Goal: Book appointment/travel/reservation

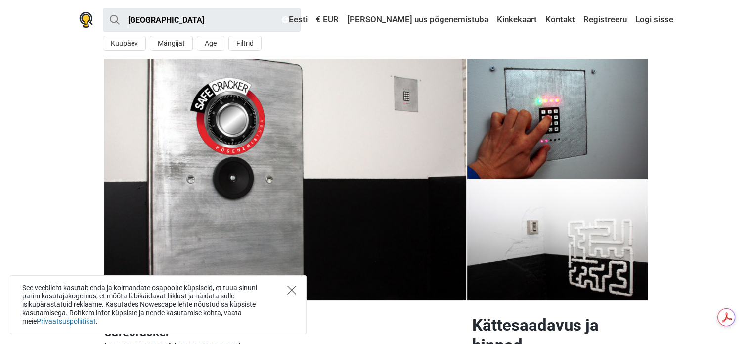
click at [294, 288] on icon "Close" at bounding box center [291, 289] width 9 height 9
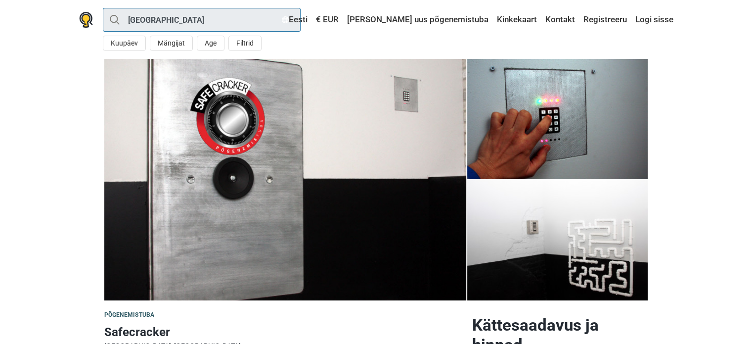
click at [244, 21] on input "[GEOGRAPHIC_DATA]" at bounding box center [202, 20] width 198 height 24
type input "[GEOGRAPHIC_DATA]"
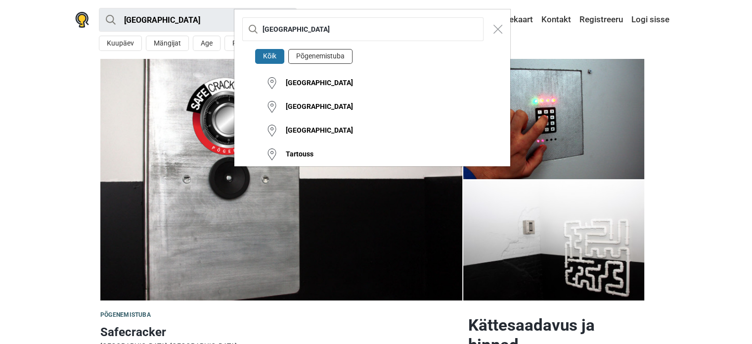
click at [313, 57] on button "Põgenemistuba" at bounding box center [320, 56] width 64 height 15
type input "Tartu · Põgenemistuba"
click at [305, 84] on button "[GEOGRAPHIC_DATA]" at bounding box center [372, 83] width 276 height 24
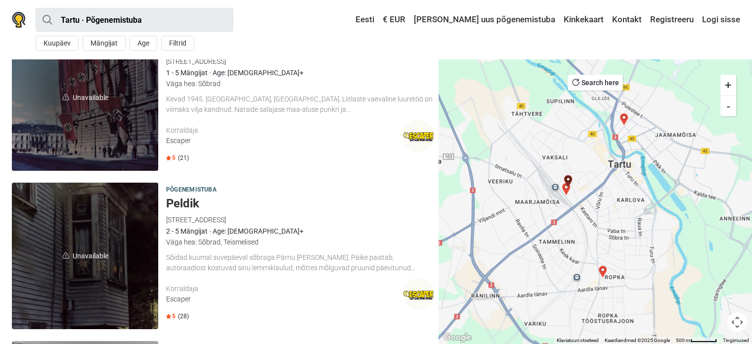
scroll to position [47, 0]
